Goal: Task Accomplishment & Management: Use online tool/utility

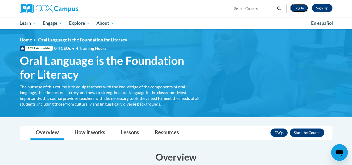
click at [298, 6] on link "Log In" at bounding box center [299, 8] width 18 height 8
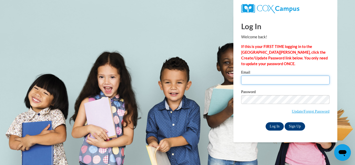
type input "[EMAIL_ADDRESS][DOMAIN_NAME]"
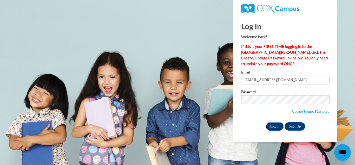
click at [273, 125] on input "Log In" at bounding box center [275, 126] width 18 height 8
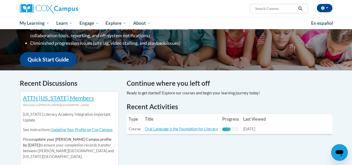
scroll to position [120, 0]
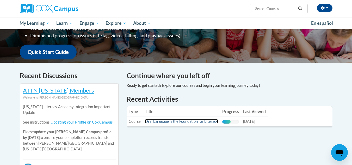
click at [191, 122] on link "Oral Language is the Foundation for Literacy" at bounding box center [181, 121] width 73 height 4
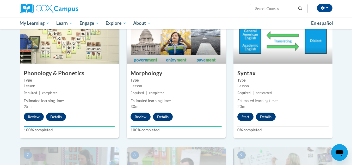
scroll to position [282, 0]
